Goal: Find specific page/section: Find specific page/section

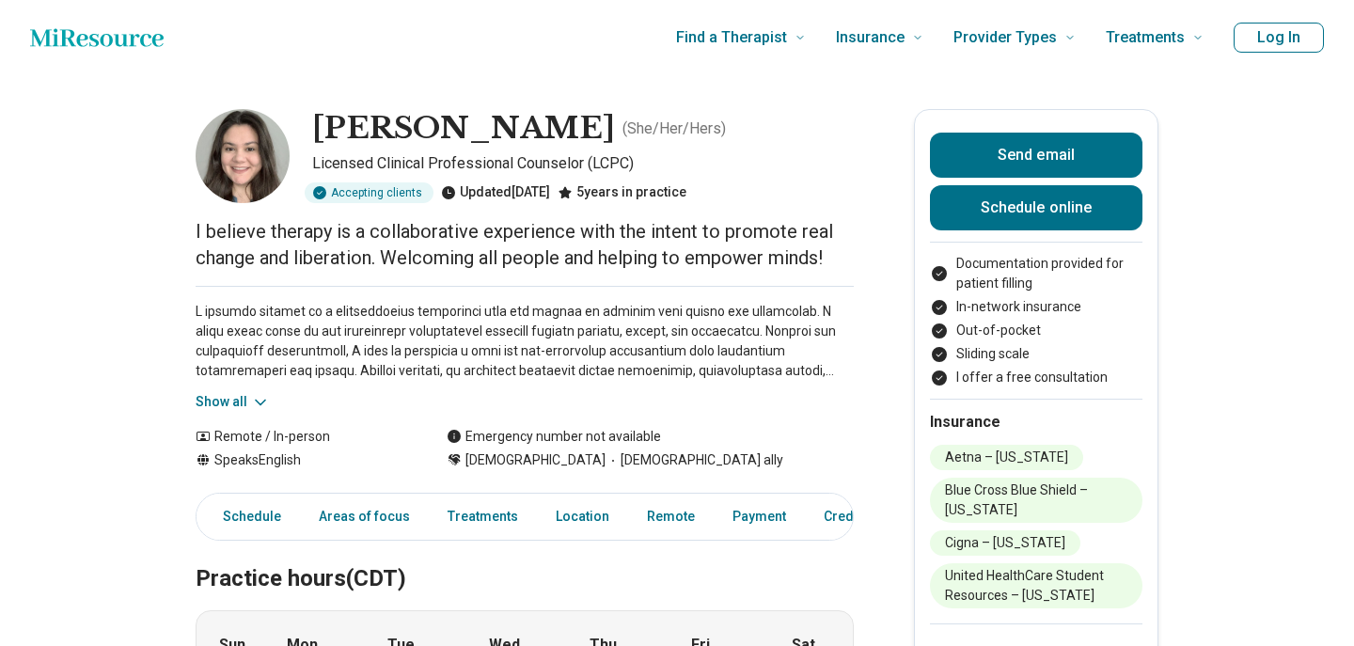
click at [81, 19] on icon "Home page" at bounding box center [97, 38] width 134 height 38
